Goal: Information Seeking & Learning: Check status

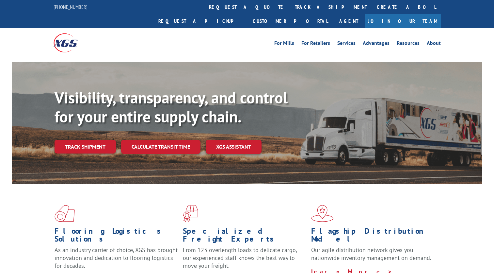
click at [99, 140] on link "Track shipment" at bounding box center [85, 147] width 61 height 14
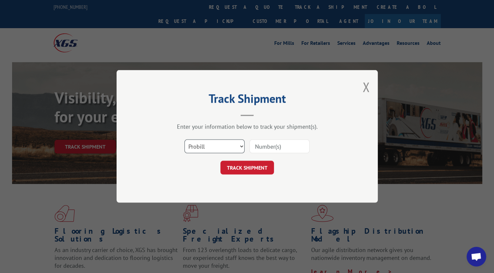
click at [223, 145] on select "Select category... Probill BOL PO" at bounding box center [215, 147] width 60 height 14
select select "bol"
click at [185, 140] on select "Select category... Probill BOL PO" at bounding box center [215, 147] width 60 height 14
click at [270, 147] on input at bounding box center [280, 147] width 60 height 14
paste input "2835995"
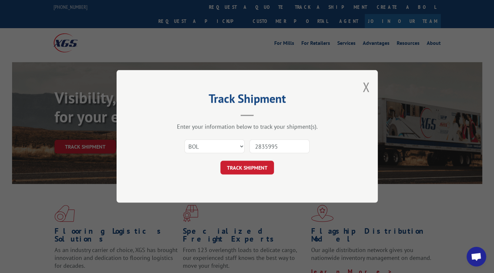
type input "2835995"
click at [287, 200] on div "Track Shipment Enter your information below to track your shipment(s). Select c…" at bounding box center [247, 136] width 494 height 273
click at [261, 163] on button "TRACK SHIPMENT" at bounding box center [248, 168] width 54 height 14
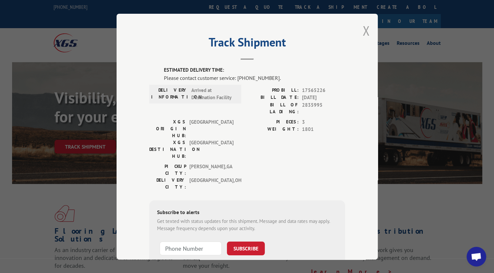
click at [366, 29] on button "Close modal" at bounding box center [366, 30] width 7 height 17
